Goal: Information Seeking & Learning: Learn about a topic

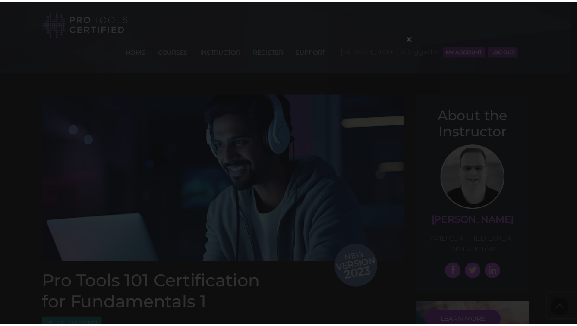
scroll to position [1129, 0]
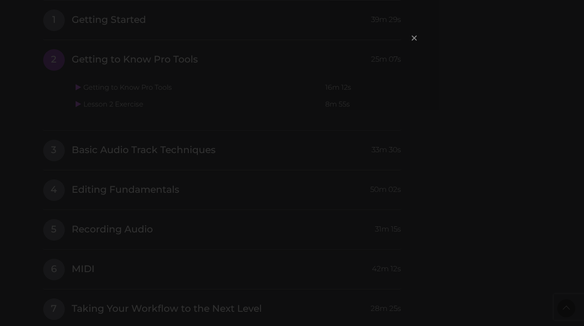
click at [412, 39] on span "×" at bounding box center [414, 37] width 9 height 19
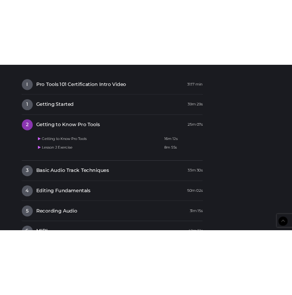
scroll to position [1070, 0]
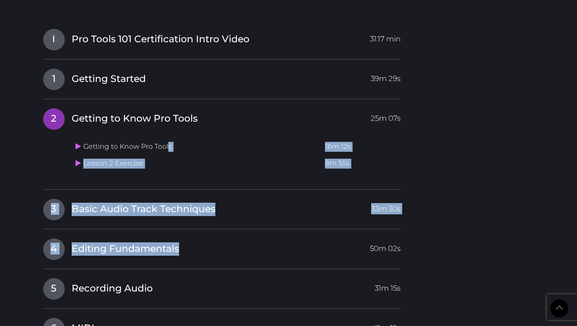
drag, startPoint x: 167, startPoint y: 122, endPoint x: 185, endPoint y: 237, distance: 116.1
click at [185, 237] on div "I Pro Tools 101 Certification Intro Video 31:17 min 1 Getting Started 39m 29s G…" at bounding box center [222, 287] width 359 height 519
click at [217, 148] on div "Getting to Know Pro Tools 16m 12s Lesson 2 Exercise 8m 55s" at bounding box center [236, 153] width 329 height 54
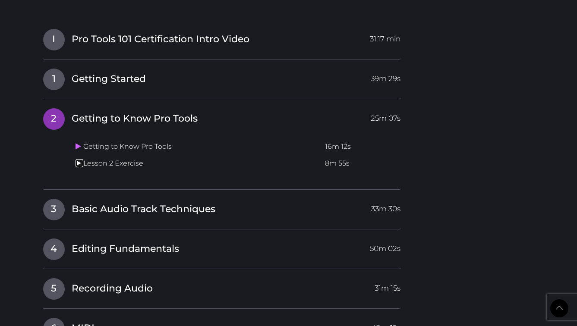
click at [77, 160] on icon at bounding box center [79, 163] width 6 height 7
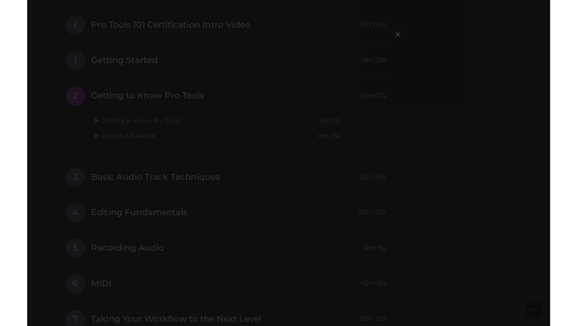
scroll to position [1083, 0]
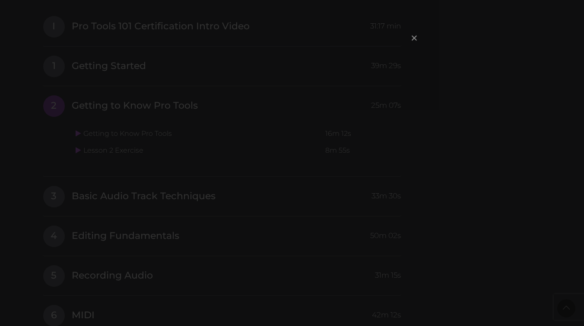
click at [411, 43] on span "×" at bounding box center [414, 37] width 9 height 19
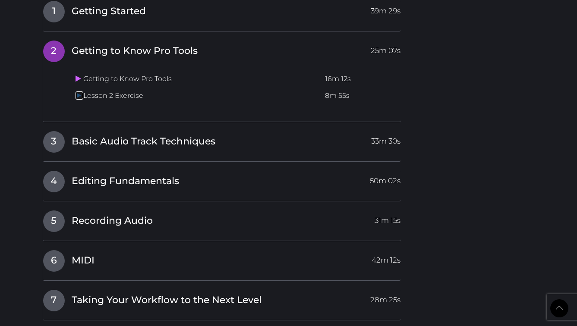
scroll to position [1139, 0]
click at [79, 91] on icon at bounding box center [79, 94] width 6 height 7
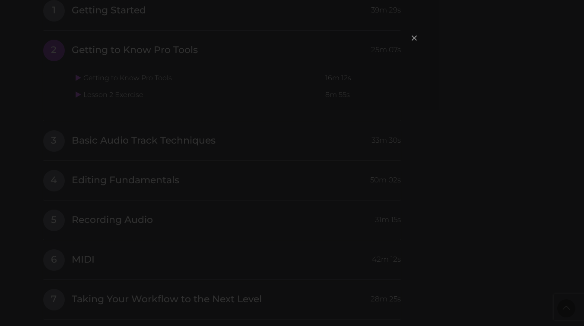
click at [416, 38] on span "×" at bounding box center [414, 37] width 9 height 19
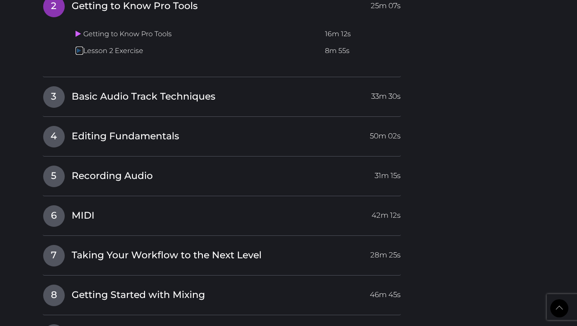
scroll to position [1166, 0]
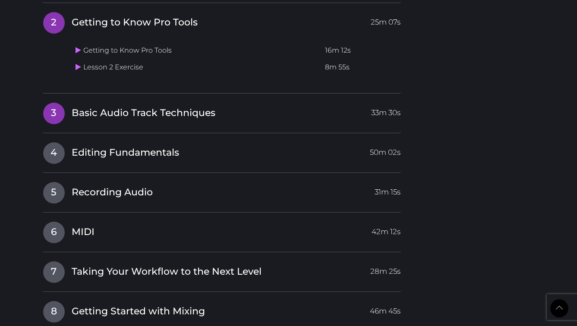
click at [201, 107] on span "Basic Audio Track Techniques" at bounding box center [144, 113] width 144 height 13
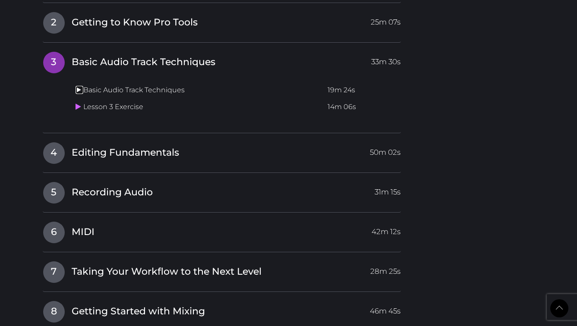
click at [76, 86] on icon at bounding box center [79, 89] width 6 height 7
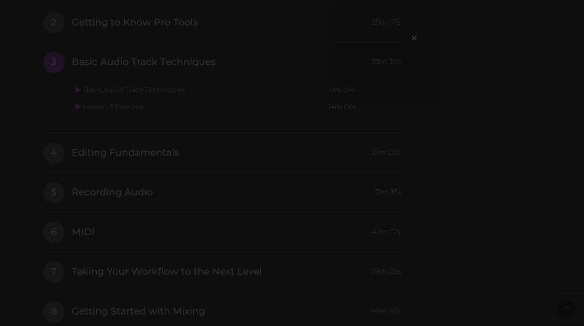
click at [309, 224] on div "×" at bounding box center [292, 163] width 584 height 326
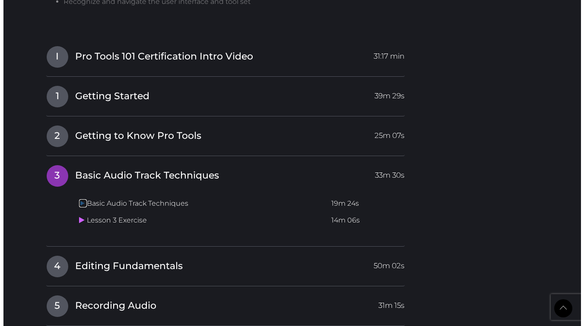
scroll to position [1054, 0]
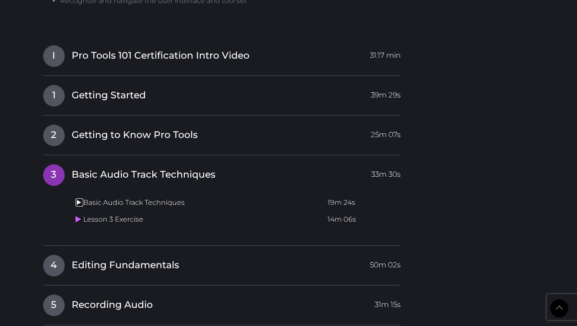
click at [77, 199] on icon at bounding box center [79, 202] width 6 height 7
